Goal: Task Accomplishment & Management: Manage account settings

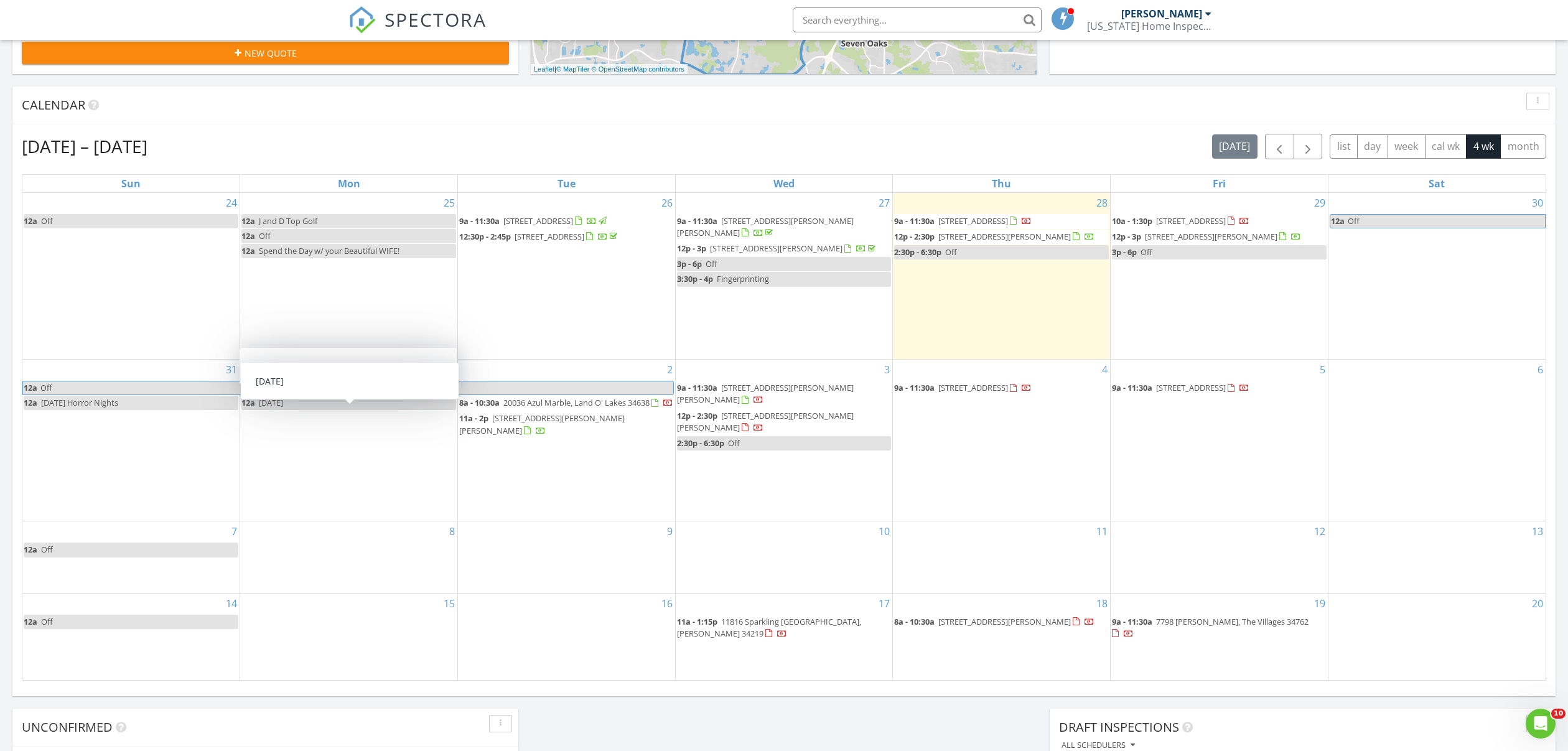
scroll to position [462, 0]
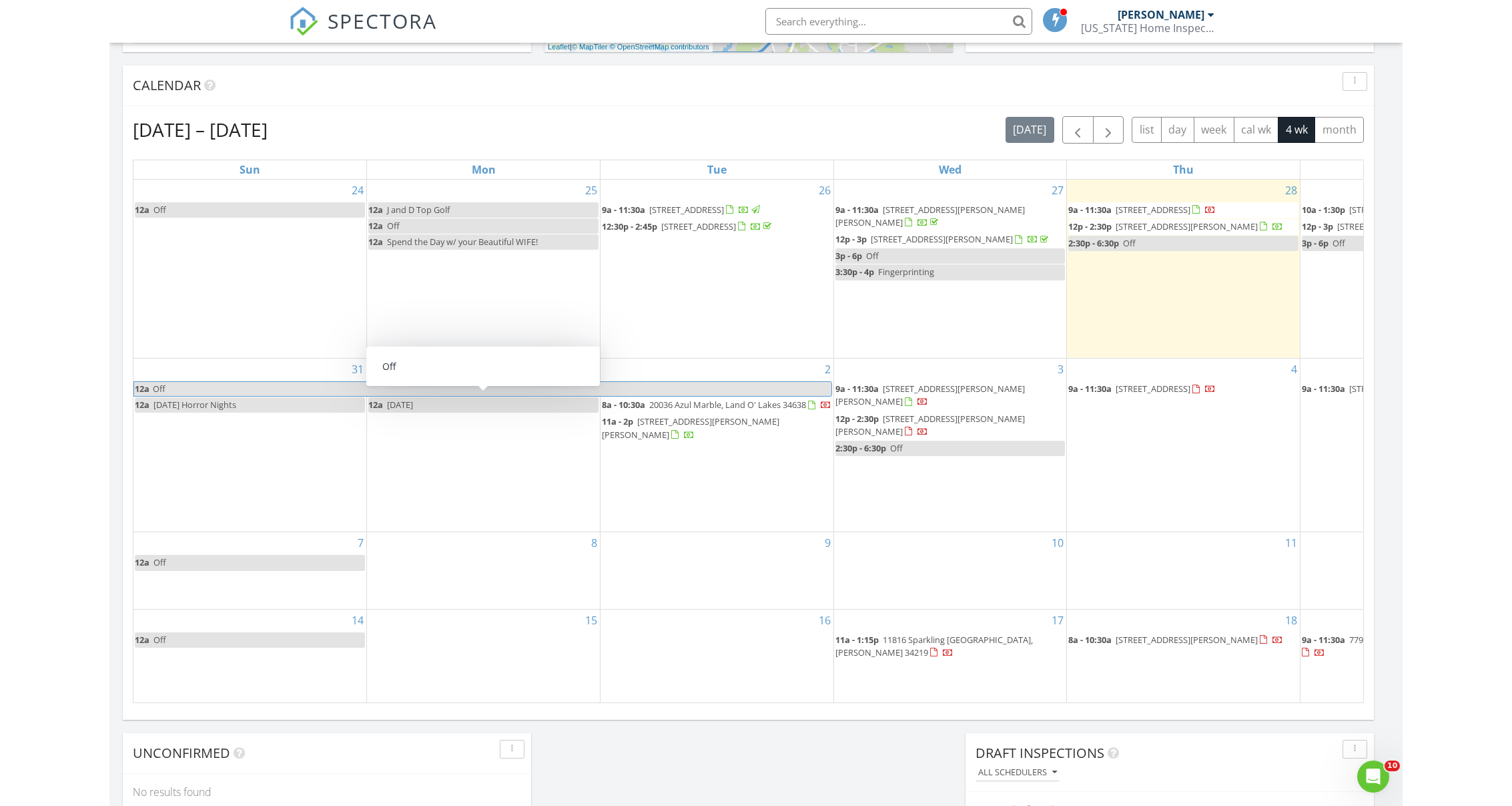
scroll to position [7, 7]
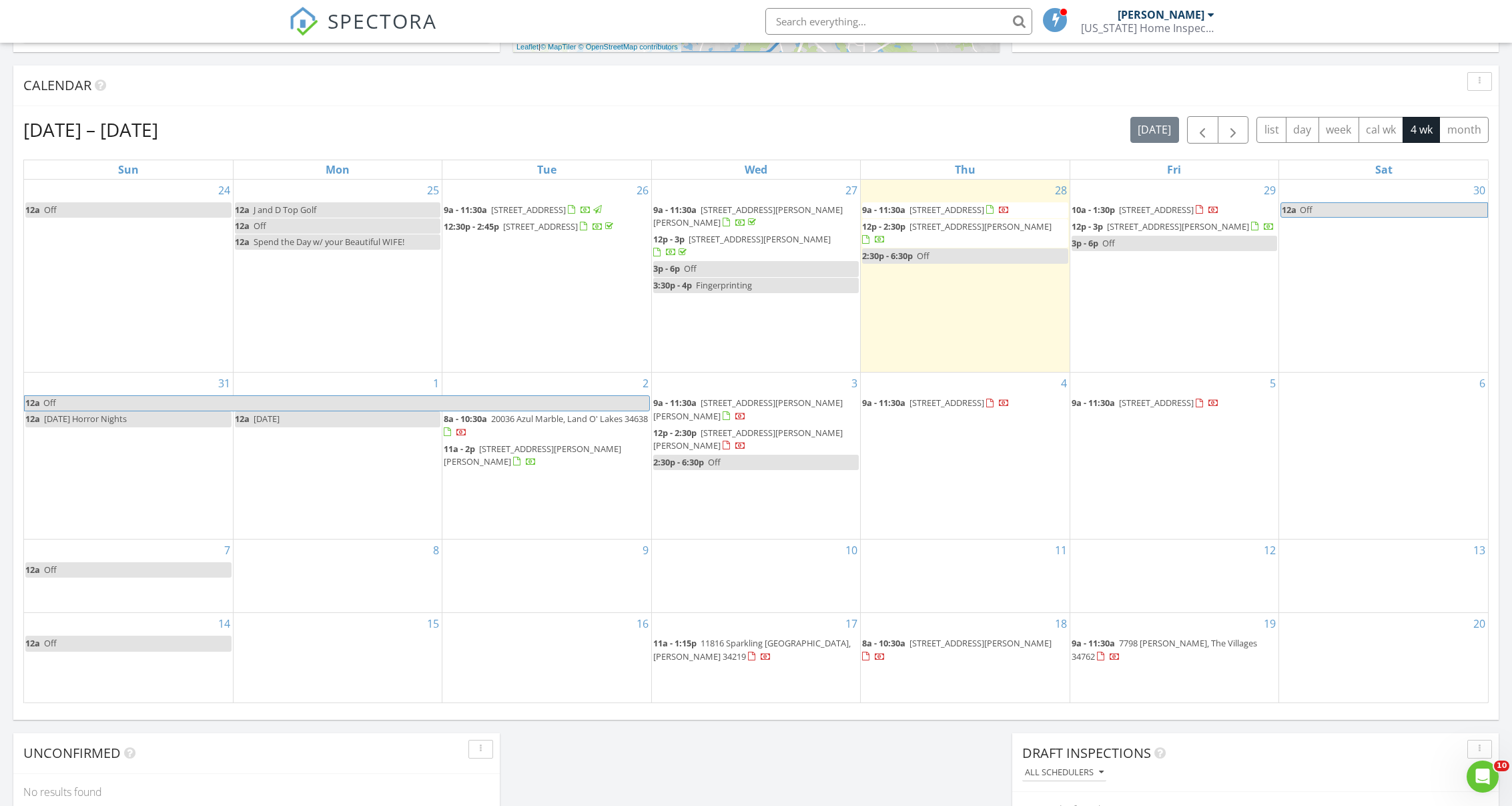
click at [937, 641] on span "2947 Marine Grass Dr, Wimauma 33598" at bounding box center [980, 643] width 142 height 12
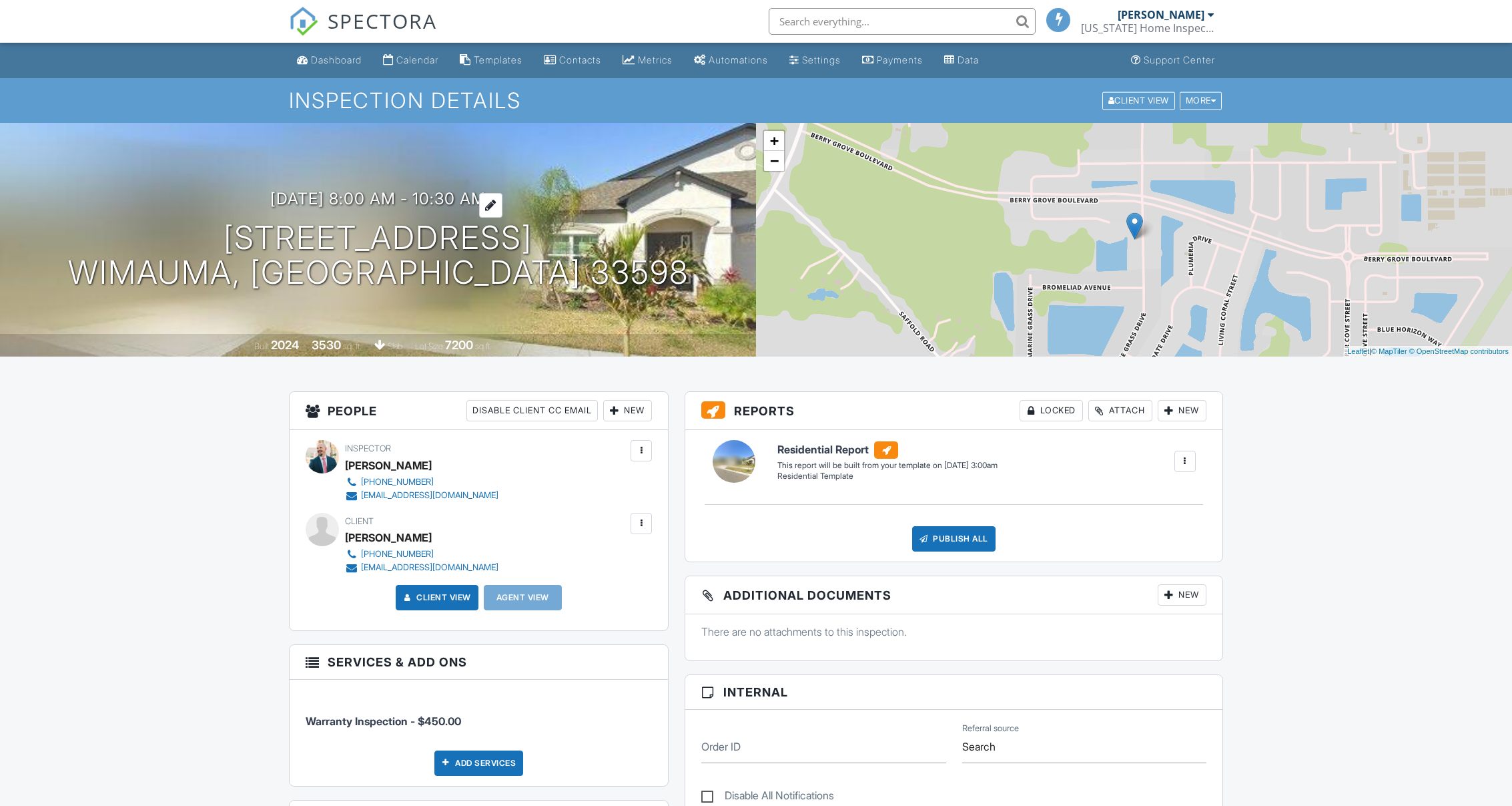
click at [386, 195] on h3 "09/18/2025 8:00 am - 10:30 am" at bounding box center [378, 198] width 215 height 18
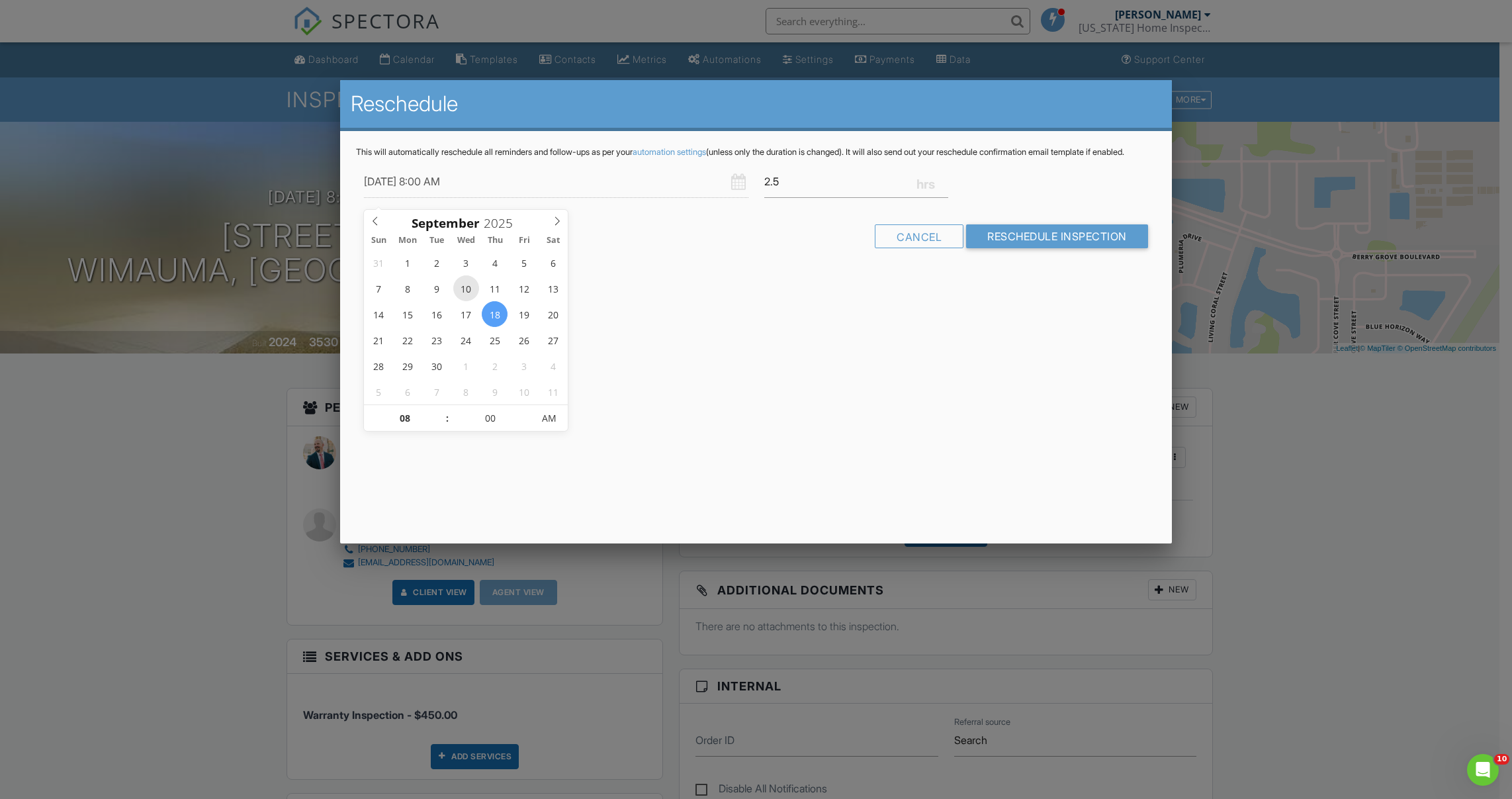
type input "09/10/2025 8:00 AM"
click at [673, 298] on div "Reschedule This will automatically reschedule all reminders and follow-ups as p…" at bounding box center [756, 312] width 832 height 464
click at [989, 240] on input "Reschedule Inspection" at bounding box center [1057, 236] width 182 height 24
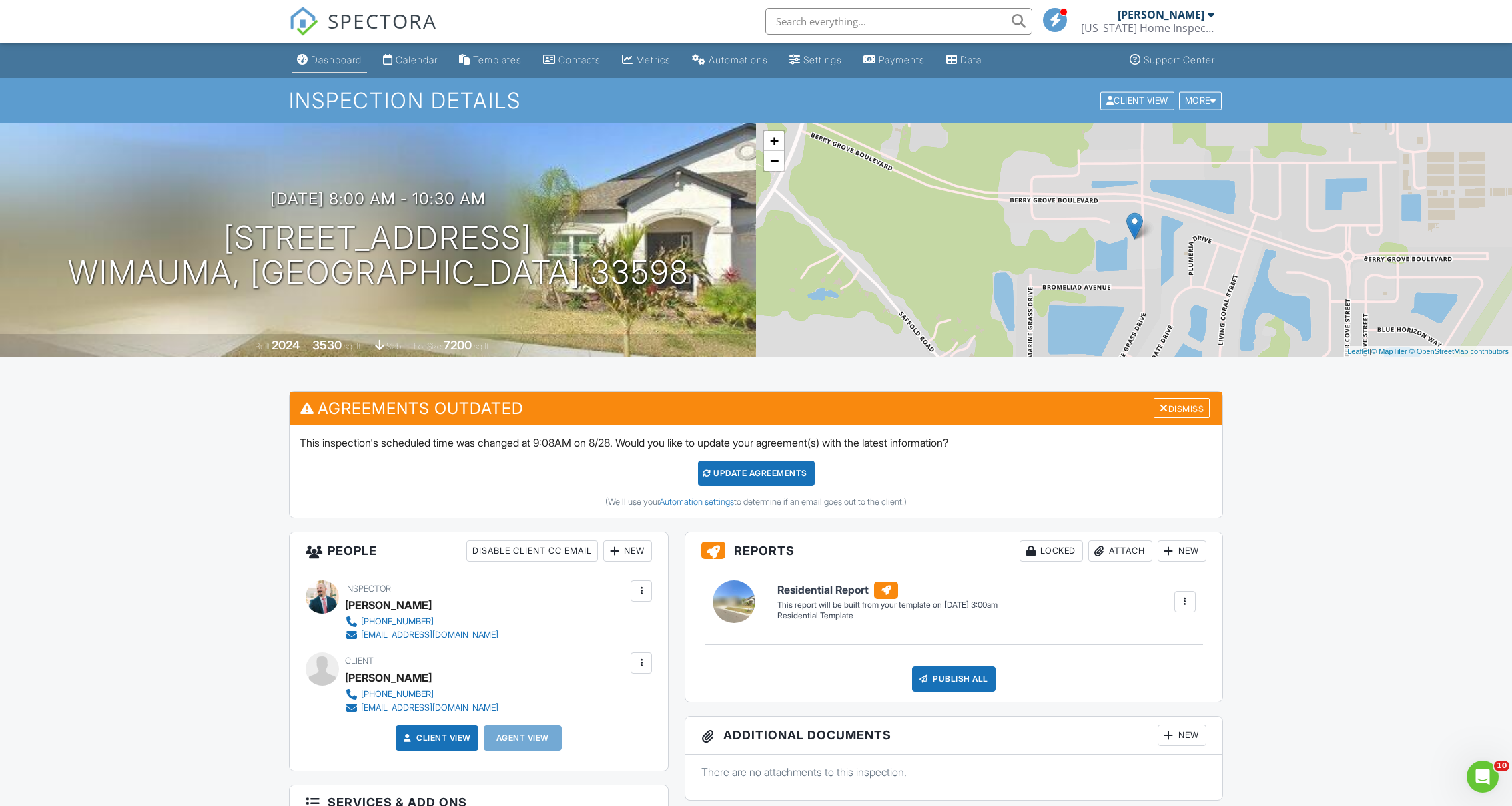
click at [349, 52] on link "Dashboard" at bounding box center [328, 60] width 75 height 25
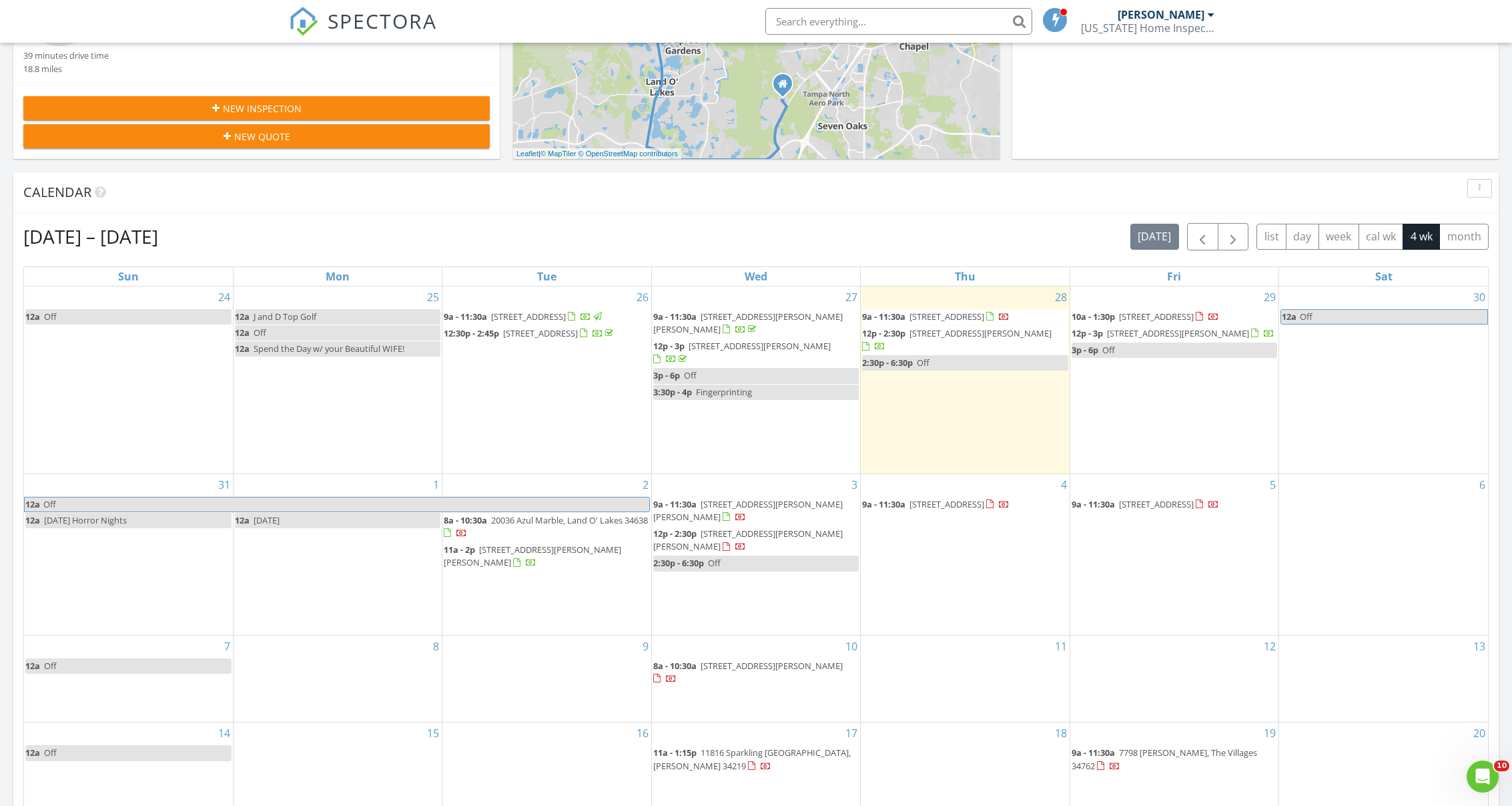
scroll to position [416, 0]
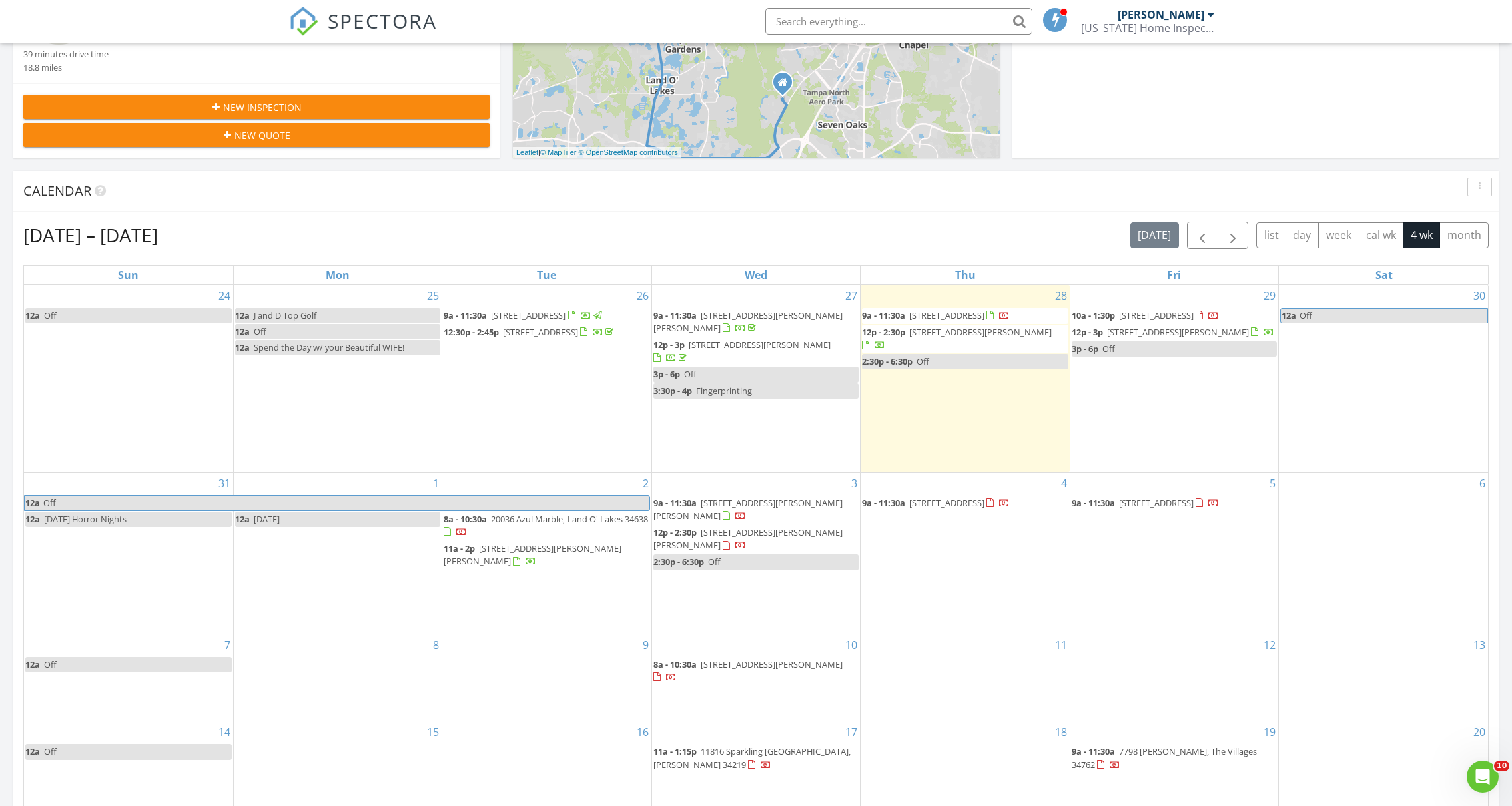
click at [771, 665] on span "2947 Marine Grass Dr, Wimauma 33598" at bounding box center [771, 664] width 142 height 12
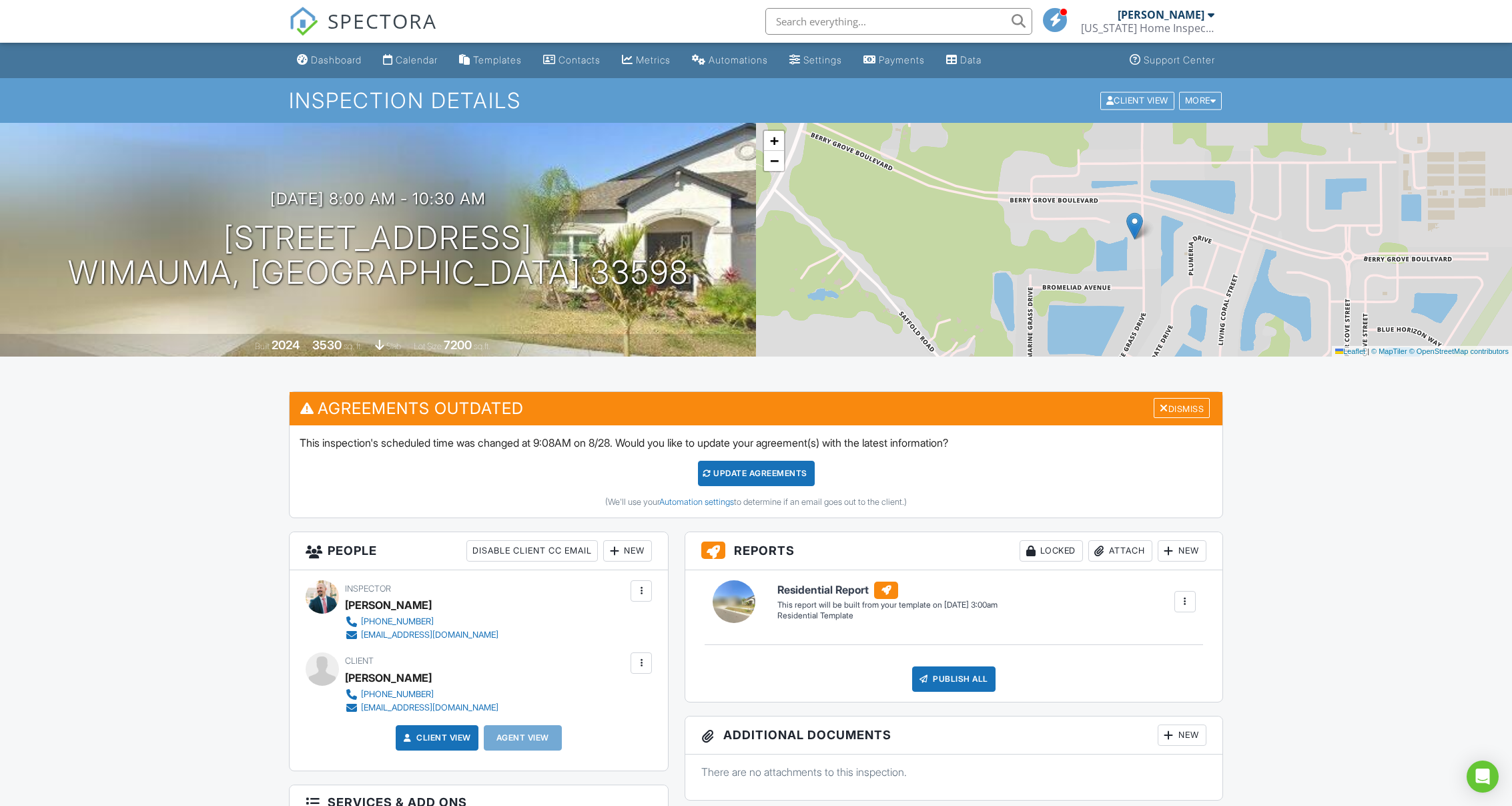
click at [750, 478] on div "Update Agreements" at bounding box center [756, 474] width 117 height 26
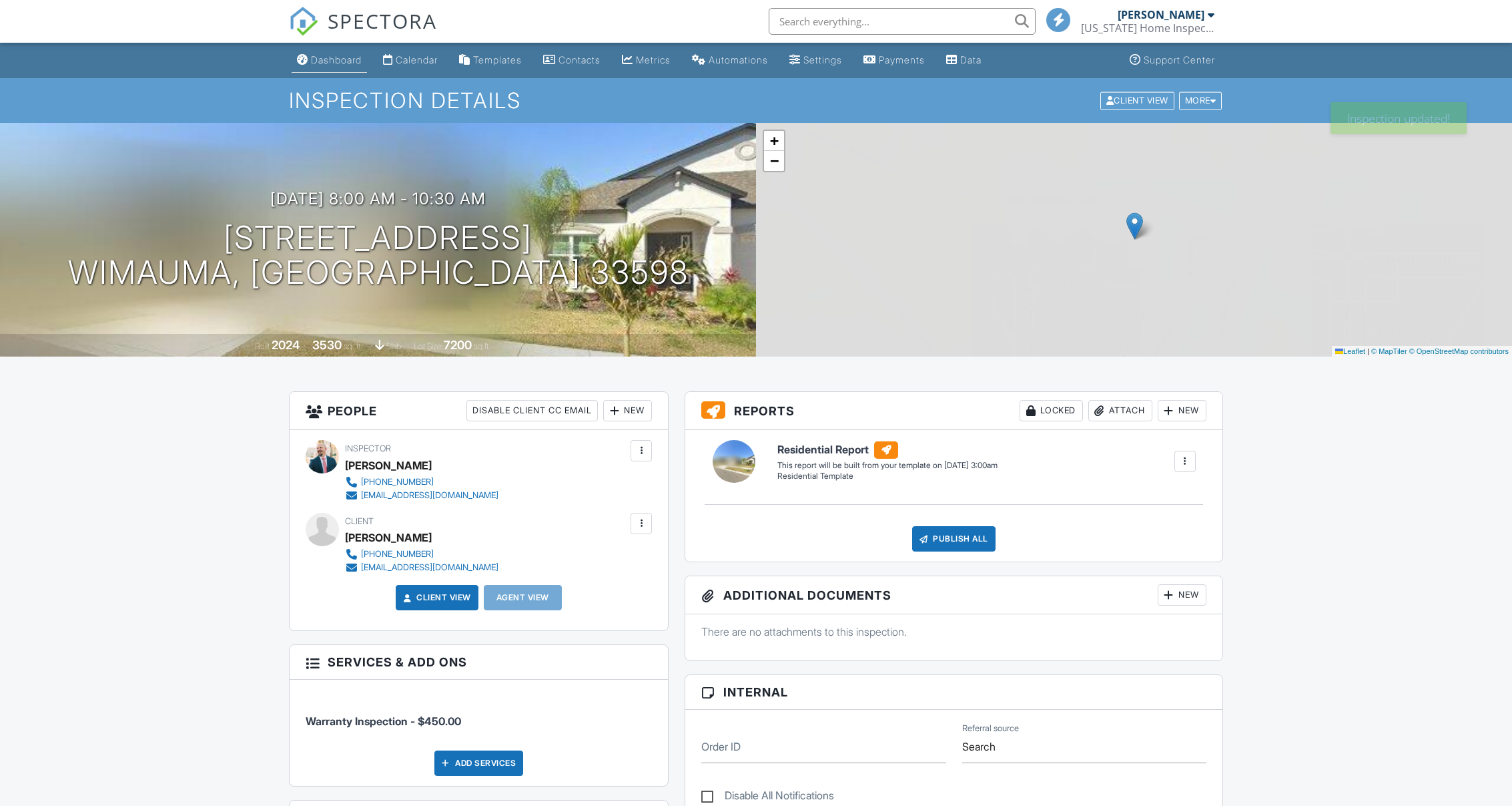
click at [353, 59] on div "Dashboard" at bounding box center [336, 60] width 50 height 11
